Goal: Task Accomplishment & Management: Manage account settings

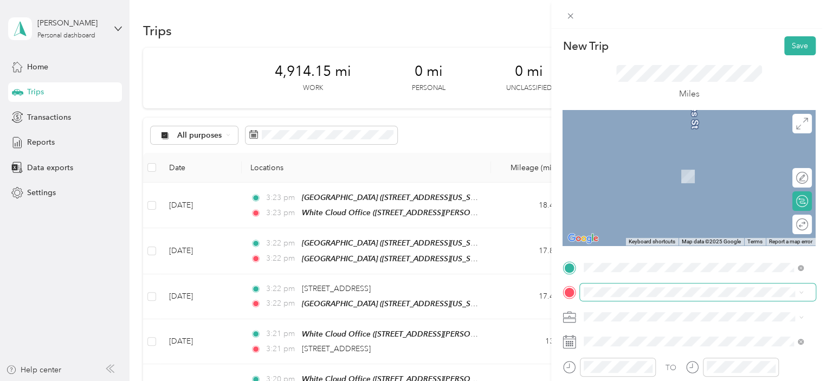
click at [603, 297] on span at bounding box center [698, 291] width 236 height 17
drag, startPoint x: 603, startPoint y: 296, endPoint x: 744, endPoint y: 166, distance: 191.8
click at [744, 166] on div "[STREET_ADDRESS][US_STATE]" at bounding box center [694, 159] width 212 height 15
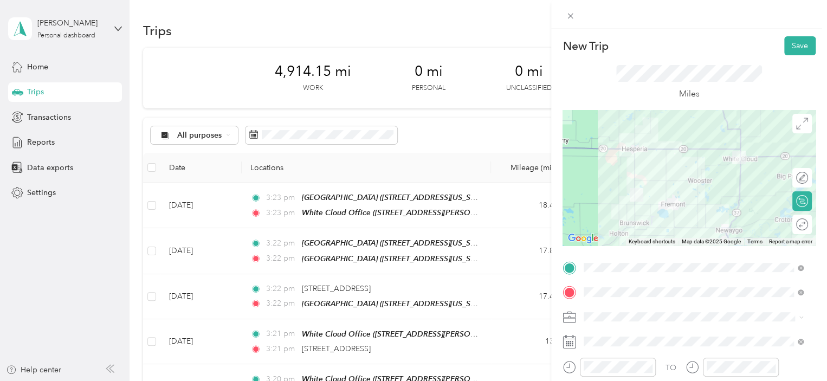
click at [663, 227] on ol "32/68 (FGP 150-01 / SCP 155-01) 159-03 One Twp/ Better55 155-01 Senior Comp - M…" at bounding box center [693, 246] width 227 height 114
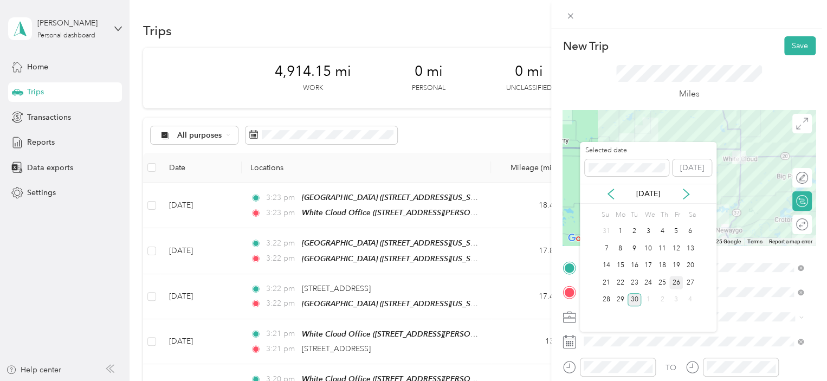
click at [681, 281] on div "26" at bounding box center [676, 283] width 14 height 14
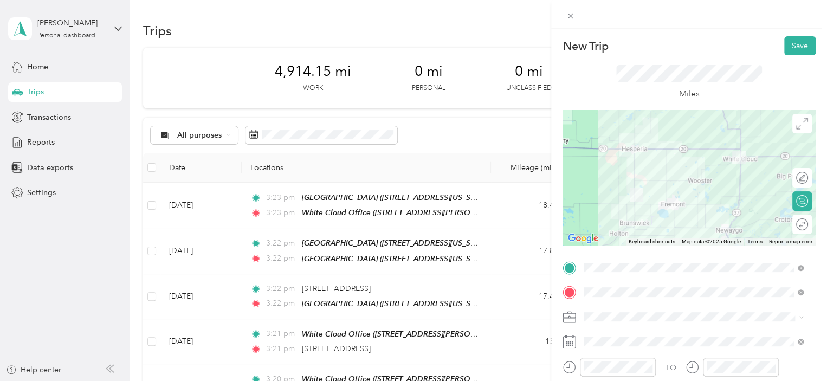
scroll to position [106, 0]
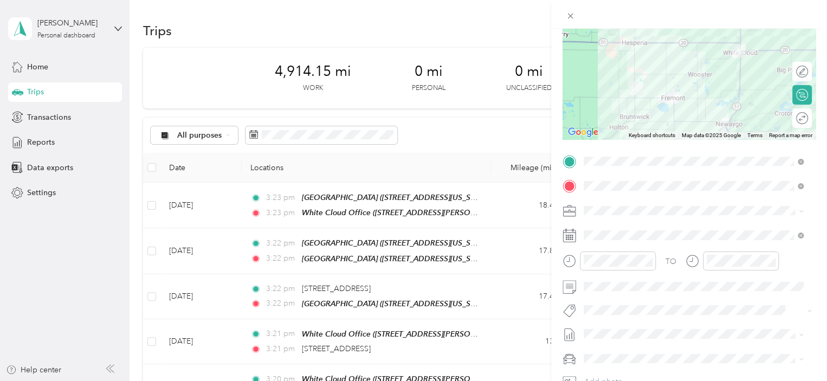
click at [633, 296] on div "TO Add photo" at bounding box center [689, 284] width 253 height 262
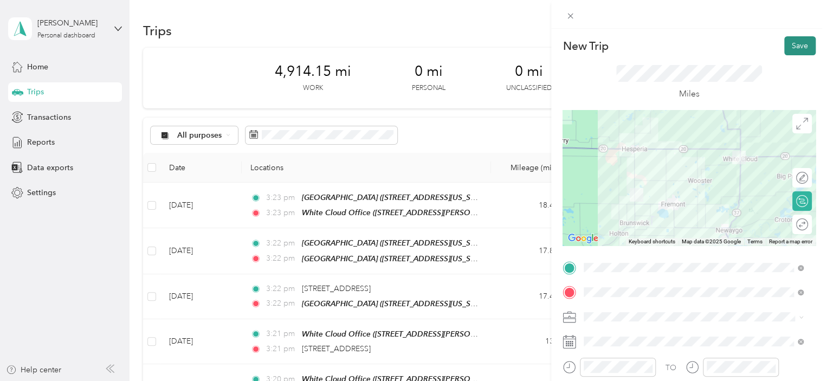
click at [798, 46] on button "Save" at bounding box center [799, 45] width 31 height 19
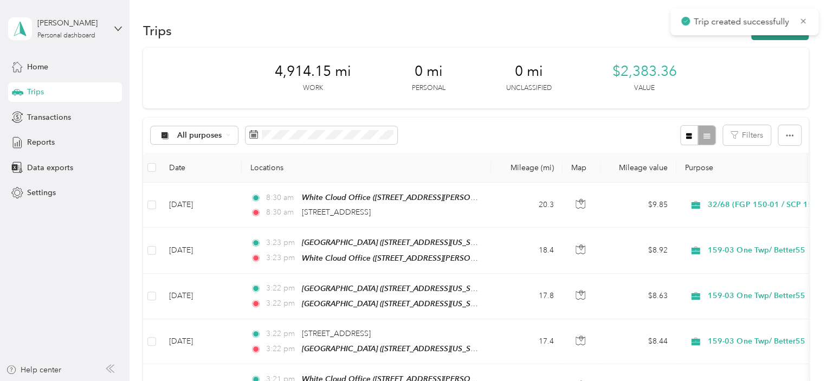
click at [784, 38] on button "New trip" at bounding box center [779, 30] width 57 height 19
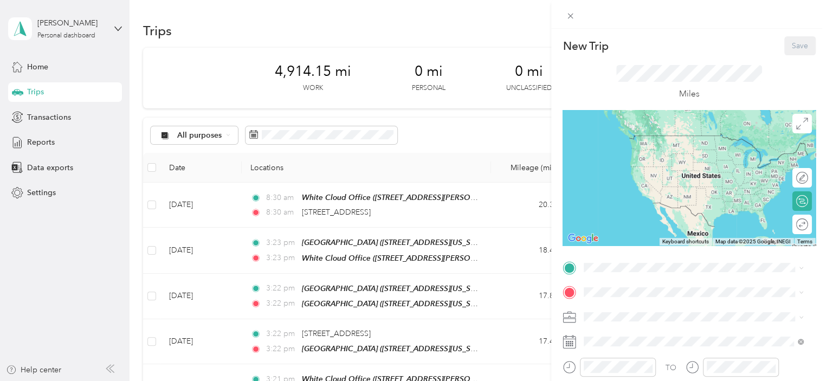
click at [477, 191] on div "New Trip Save This trip cannot be edited because it is either under review, app…" at bounding box center [413, 190] width 827 height 381
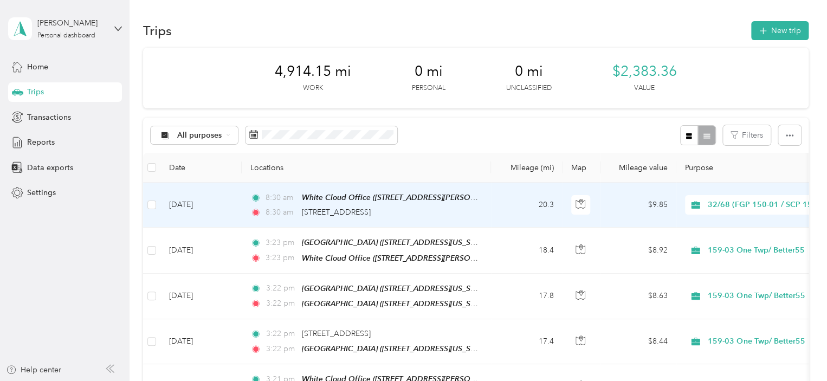
click at [785, 205] on span "32/68 (FGP 150-01 / SCP 155-01)" at bounding box center [770, 205] width 124 height 12
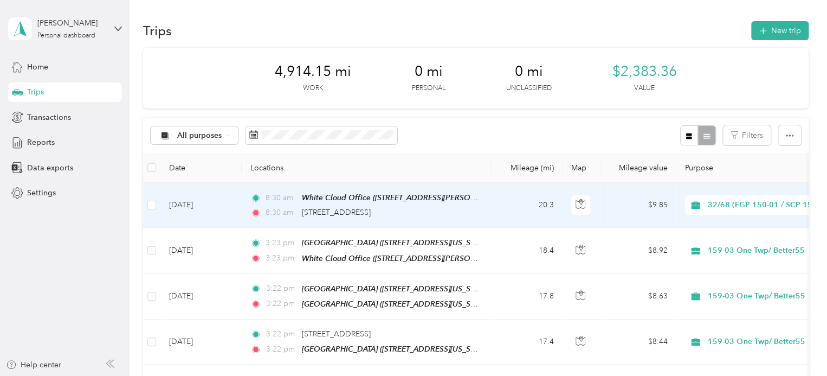
click at [763, 241] on span "159-03 One Twp/ Better55" at bounding box center [781, 243] width 138 height 11
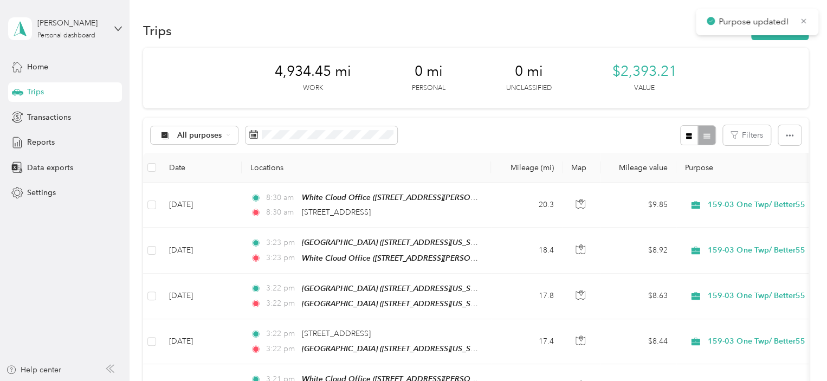
click at [779, 33] on div "Purpose updated!" at bounding box center [757, 22] width 122 height 27
click at [774, 38] on button "New trip" at bounding box center [779, 30] width 57 height 19
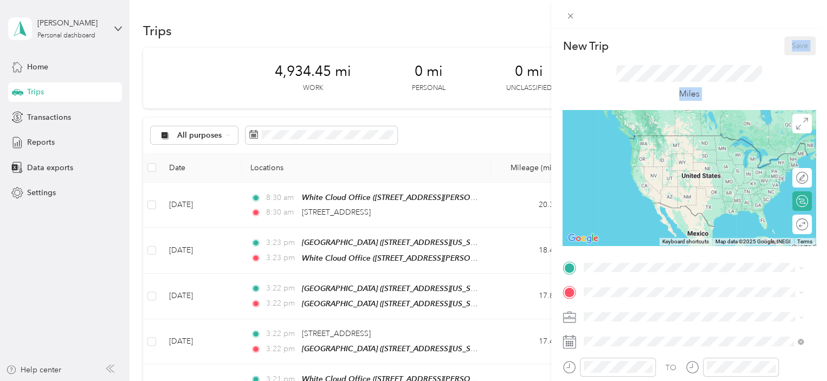
drag, startPoint x: 774, startPoint y: 38, endPoint x: 692, endPoint y: 167, distance: 152.8
click at [692, 167] on div "New Trip Save This trip cannot be edited because it is either under review, app…" at bounding box center [689, 278] width 253 height 485
click at [674, 140] on span "[STREET_ADDRESS][US_STATE]" at bounding box center [658, 136] width 108 height 10
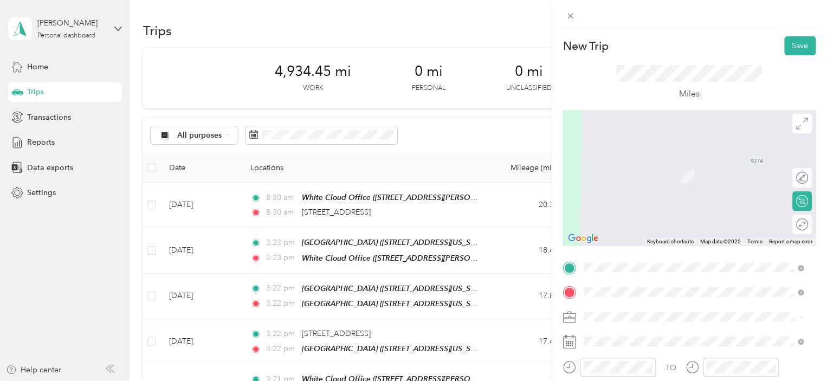
click at [640, 219] on span "[STREET_ADDRESS][US_STATE]" at bounding box center [658, 214] width 108 height 9
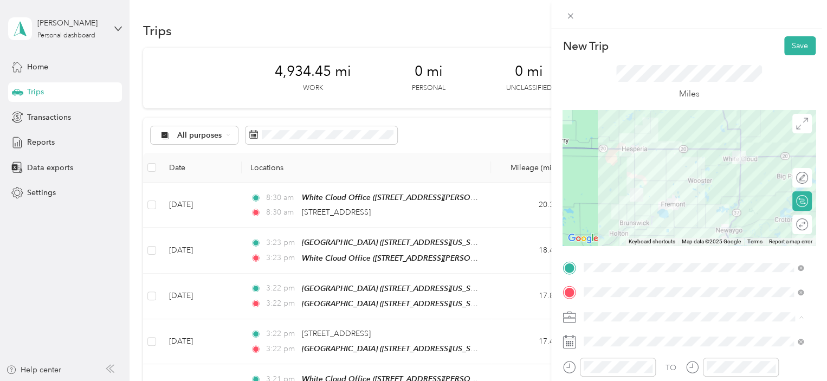
click at [664, 226] on ol "32/68 (FGP 150-01 / SCP 155-01) 159-03 One Twp/ Better55 155-01 Senior Comp - M…" at bounding box center [693, 251] width 227 height 114
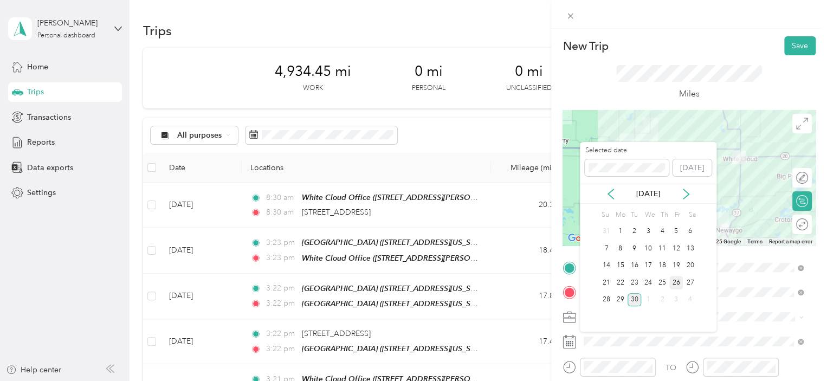
click at [672, 285] on div "26" at bounding box center [676, 283] width 14 height 14
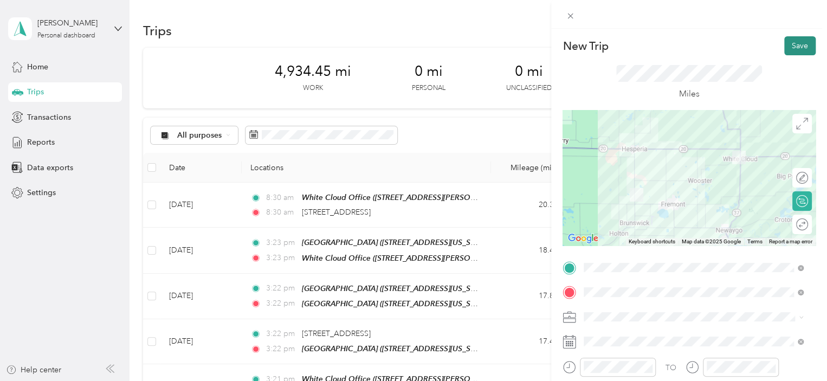
click at [791, 43] on button "Save" at bounding box center [799, 45] width 31 height 19
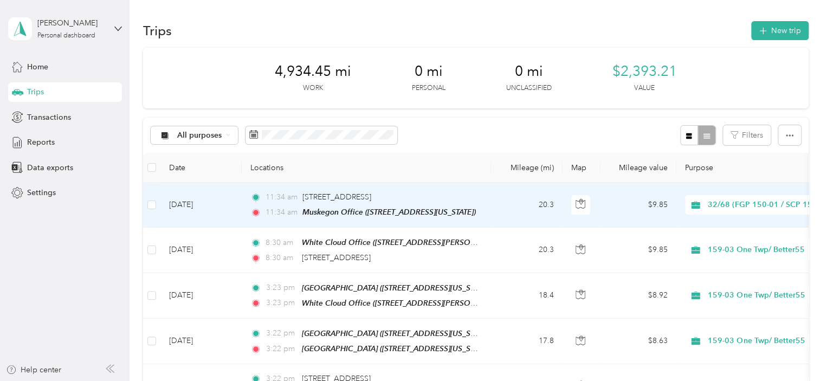
click at [747, 203] on span "32/68 (FGP 150-01 / SCP 155-01)" at bounding box center [770, 205] width 124 height 12
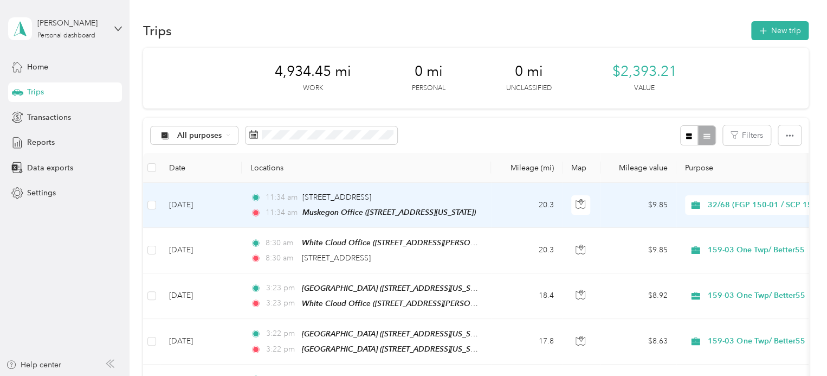
click at [631, 197] on td "$9.85" at bounding box center [639, 205] width 76 height 45
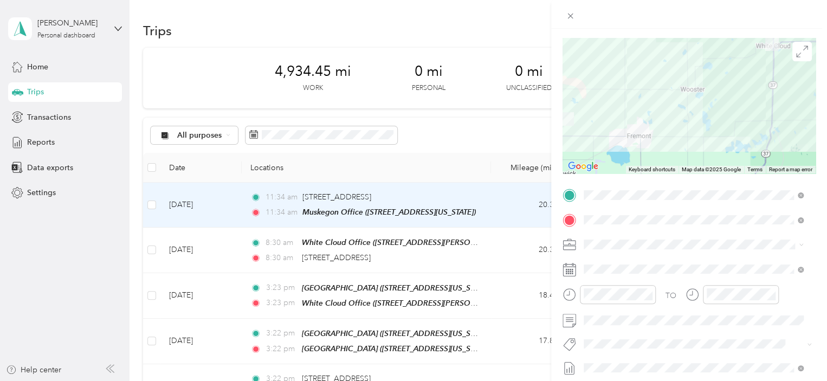
scroll to position [68, 0]
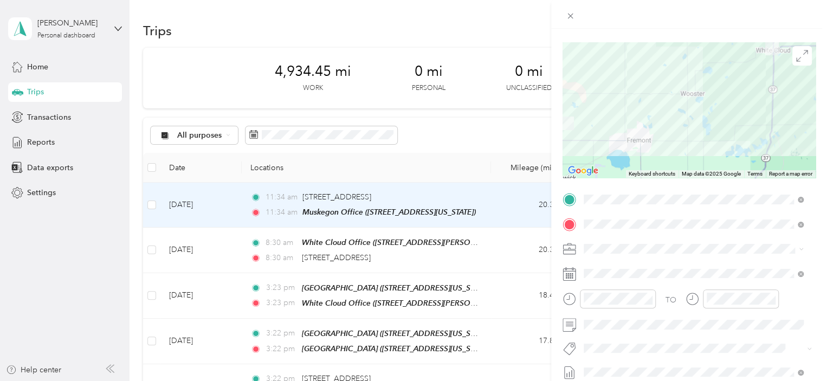
click at [789, 151] on div at bounding box center [689, 110] width 253 height 136
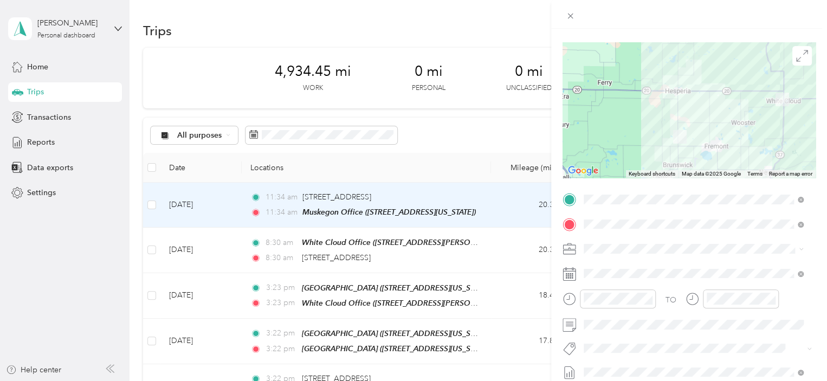
scroll to position [1, 0]
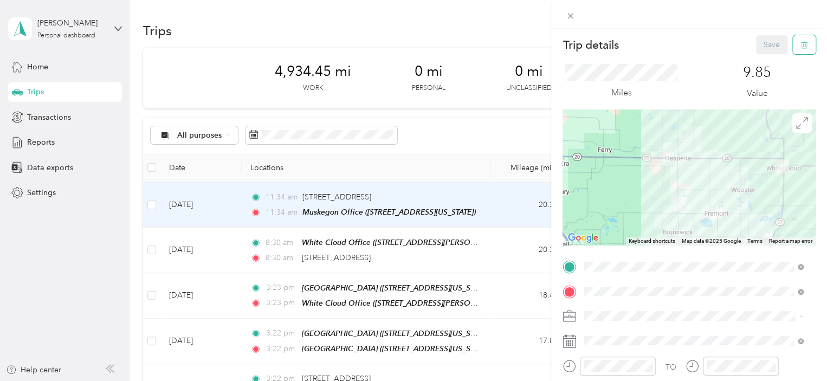
click at [801, 44] on icon "button" at bounding box center [804, 45] width 7 height 7
click at [760, 60] on button "Yes" at bounding box center [763, 57] width 21 height 17
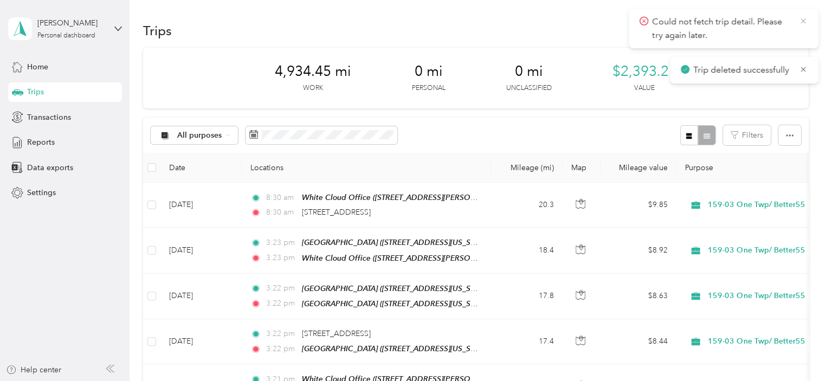
click at [805, 24] on icon at bounding box center [803, 21] width 9 height 10
click at [794, 36] on button "New trip" at bounding box center [779, 30] width 57 height 19
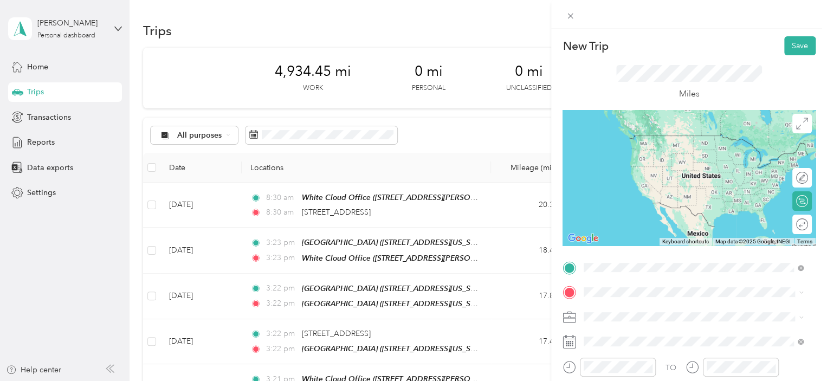
click at [674, 136] on span "[STREET_ADDRESS][US_STATE]" at bounding box center [658, 136] width 108 height 10
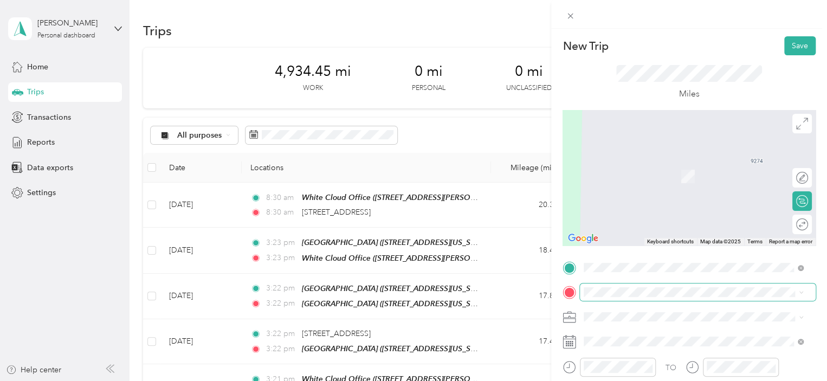
click at [633, 298] on span at bounding box center [698, 291] width 236 height 17
click at [668, 216] on span "[STREET_ADDRESS][US_STATE]" at bounding box center [658, 211] width 108 height 9
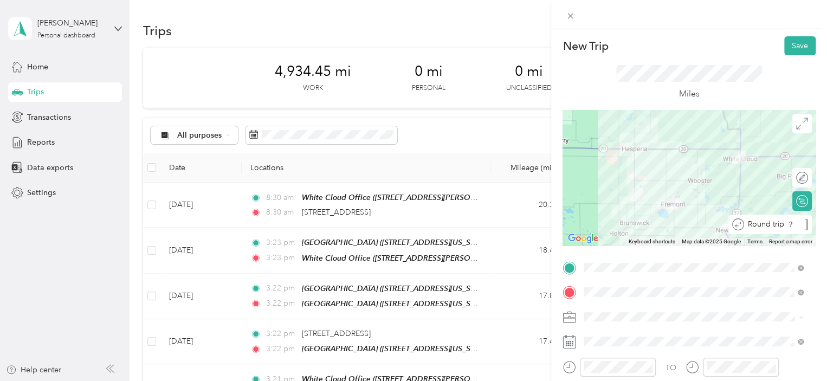
click at [788, 227] on div "Round trip" at bounding box center [769, 225] width 83 height 20
click at [788, 227] on div at bounding box center [796, 224] width 23 height 11
click at [665, 224] on li "159-03 One Twp/ Better55" at bounding box center [693, 221] width 227 height 19
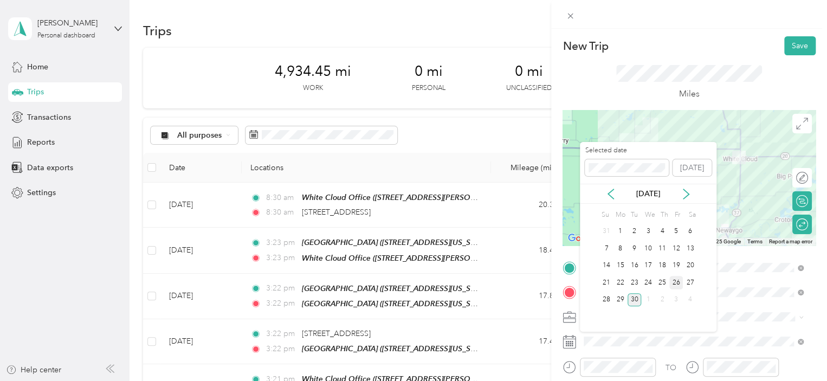
click at [673, 282] on div "26" at bounding box center [676, 283] width 14 height 14
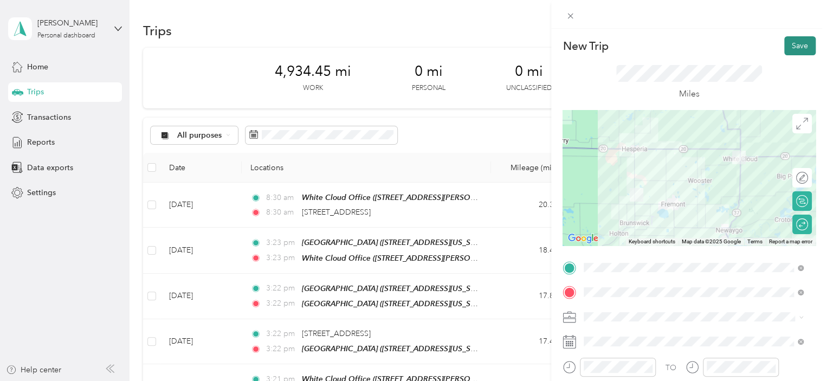
click at [786, 43] on button "Save" at bounding box center [799, 45] width 31 height 19
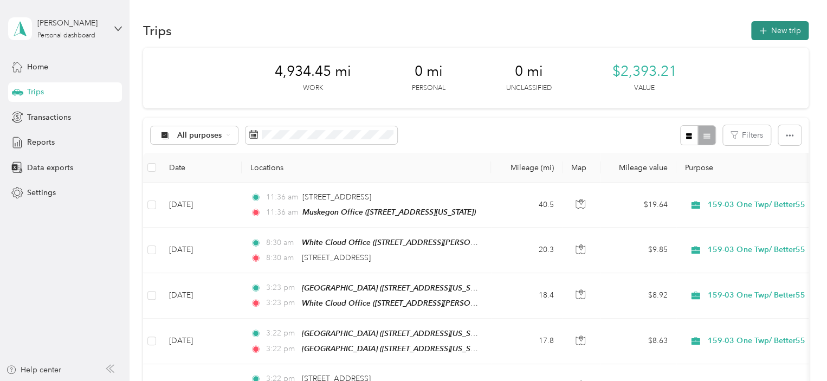
click at [790, 33] on button "New trip" at bounding box center [779, 30] width 57 height 19
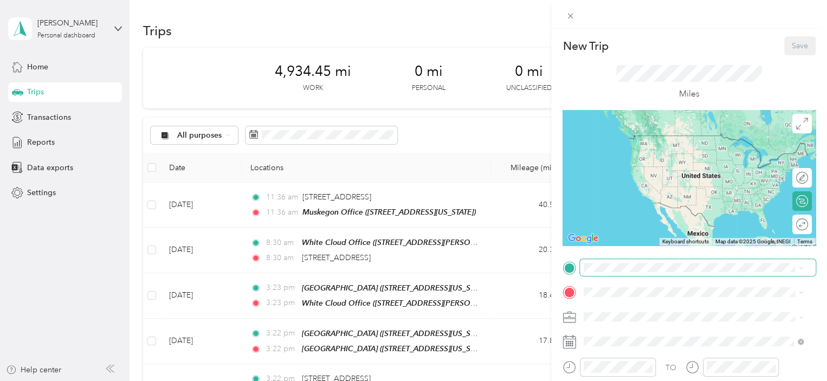
click at [633, 261] on span at bounding box center [698, 267] width 236 height 17
click at [640, 140] on span "[STREET_ADDRESS][US_STATE]" at bounding box center [658, 136] width 108 height 10
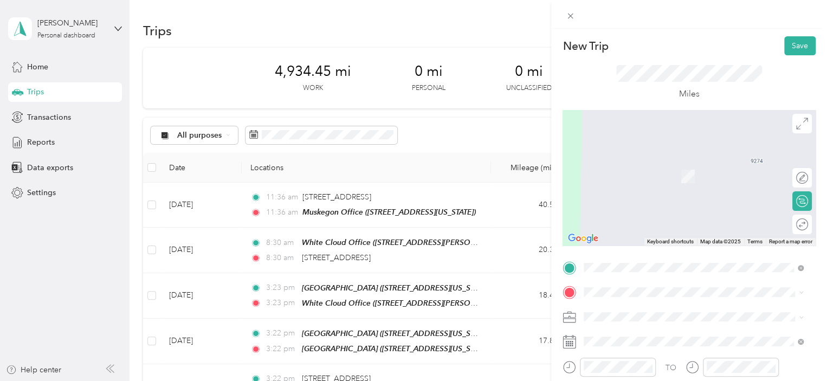
click at [656, 217] on div "White Cloud Office [STREET_ADDRESS][PERSON_NAME][US_STATE]" at bounding box center [688, 216] width 169 height 23
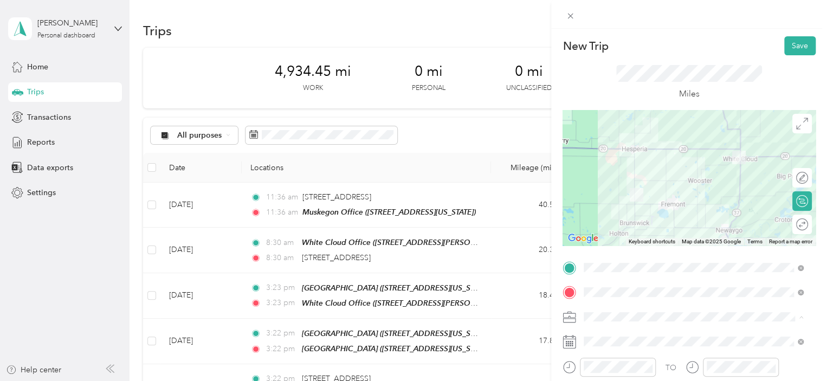
click at [646, 220] on span "159-03 One Twp/ Better55" at bounding box center [634, 221] width 92 height 9
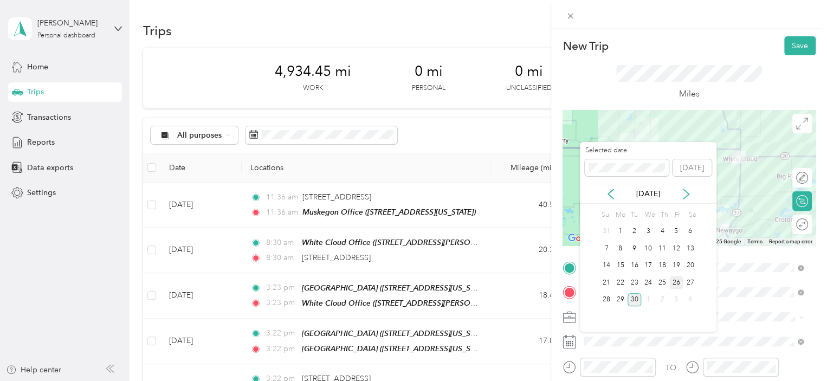
click at [672, 281] on div "26" at bounding box center [676, 283] width 14 height 14
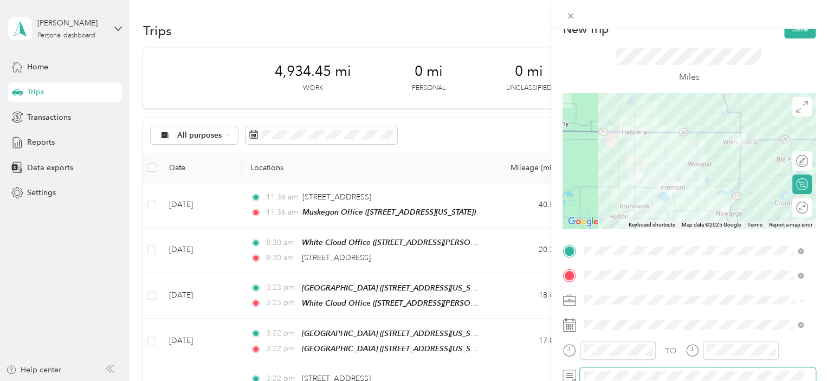
scroll to position [8, 0]
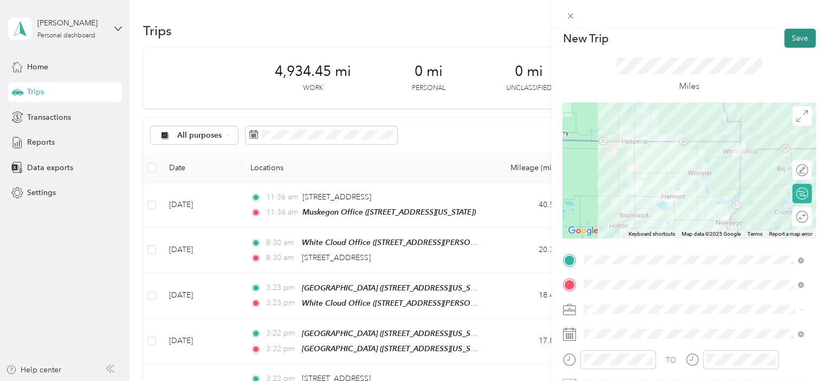
click at [792, 41] on button "Save" at bounding box center [799, 38] width 31 height 19
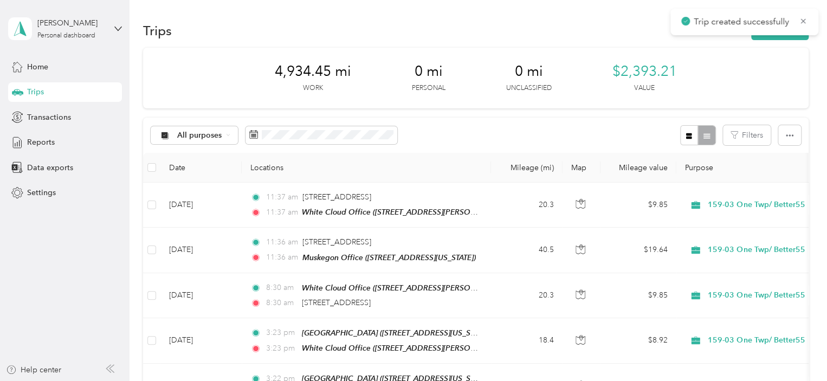
click at [793, 40] on div "Trips New trip" at bounding box center [476, 30] width 666 height 23
click at [791, 38] on button "New trip" at bounding box center [779, 30] width 57 height 19
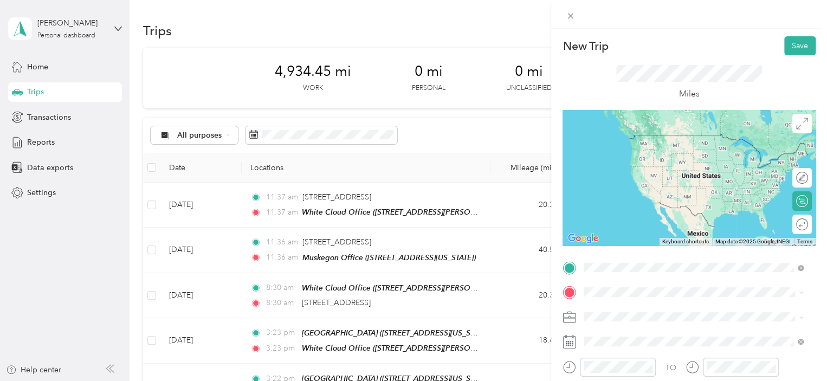
click at [647, 196] on span "[STREET_ADDRESS][PERSON_NAME][US_STATE]" at bounding box center [688, 200] width 169 height 9
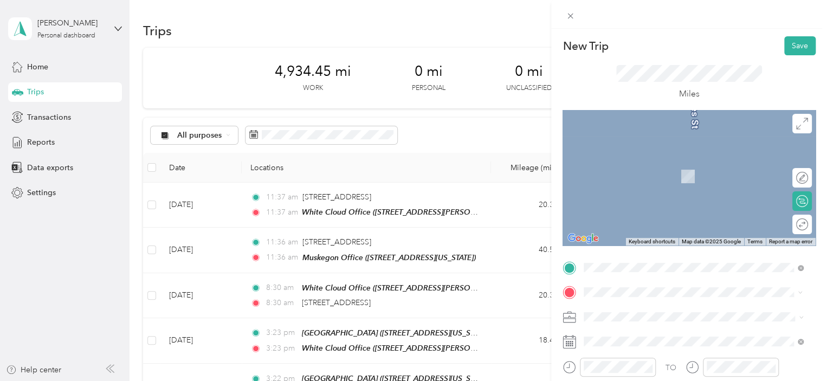
click at [656, 179] on div "[PERSON_NAME][GEOGRAPHIC_DATA] [STREET_ADDRESS][US_STATE]" at bounding box center [676, 170] width 145 height 23
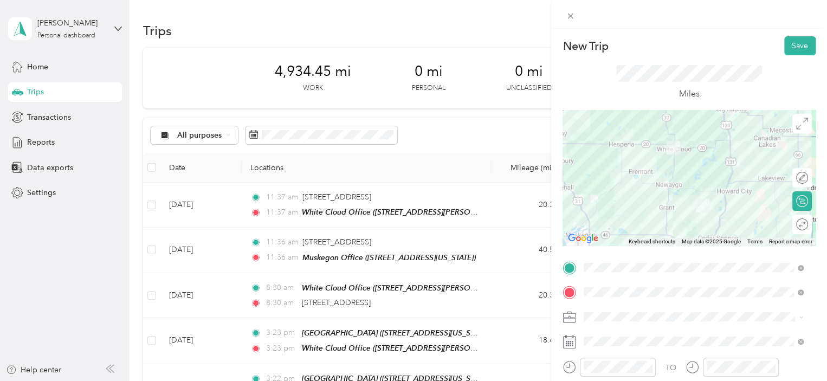
click at [794, 229] on div "Round trip" at bounding box center [802, 225] width 20 height 20
click at [794, 229] on div at bounding box center [796, 224] width 23 height 11
click at [694, 217] on div "159-03 One Twp/ Better55" at bounding box center [694, 221] width 212 height 11
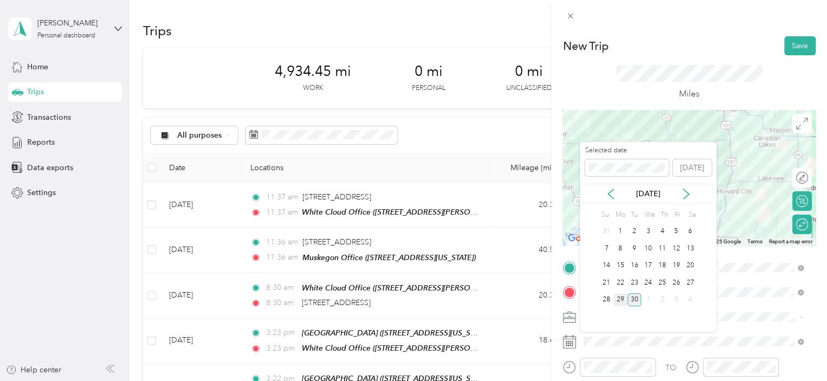
click at [622, 296] on div "29" at bounding box center [621, 300] width 14 height 14
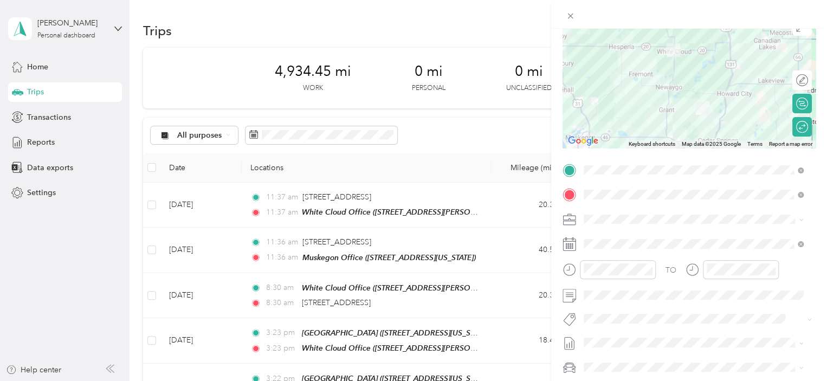
scroll to position [98, 0]
click at [623, 300] on span at bounding box center [698, 295] width 236 height 17
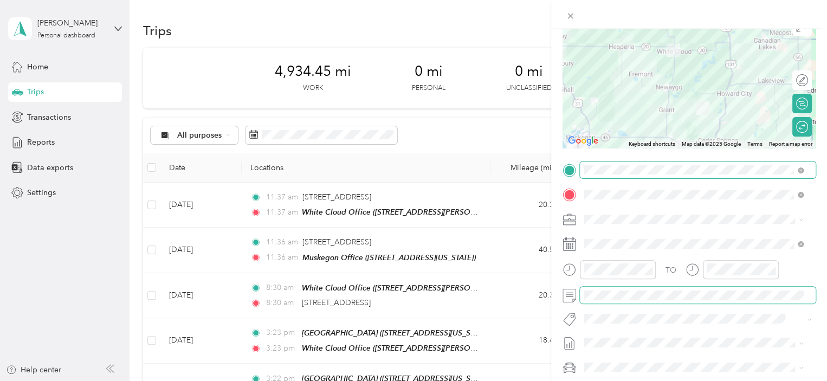
scroll to position [0, 0]
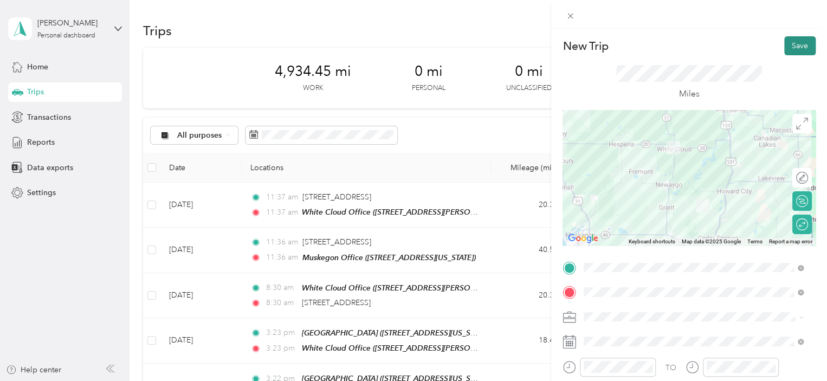
click at [789, 53] on button "Save" at bounding box center [799, 45] width 31 height 19
